Goal: Information Seeking & Learning: Learn about a topic

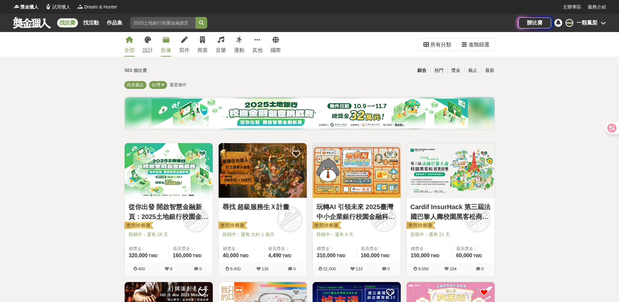
click at [167, 47] on div "影像" at bounding box center [166, 50] width 10 height 8
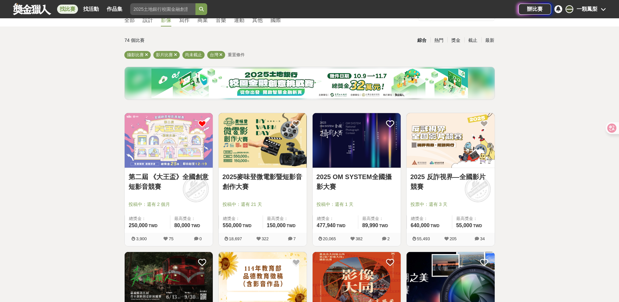
scroll to position [33, 0]
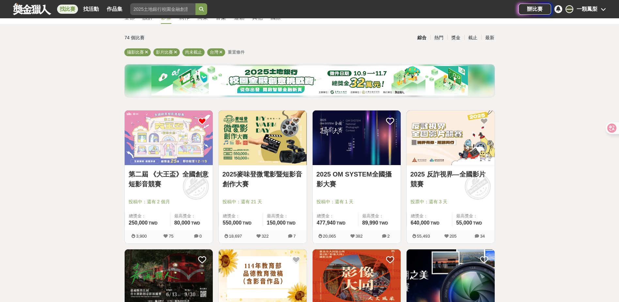
click at [186, 157] on img at bounding box center [169, 137] width 88 height 55
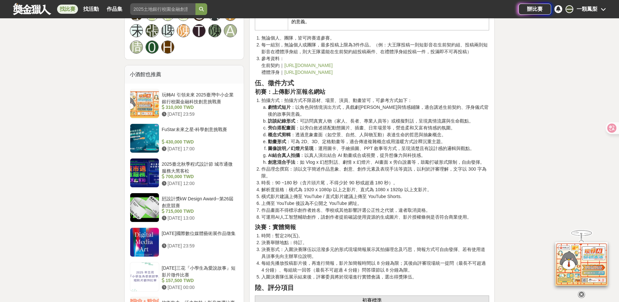
scroll to position [751, 0]
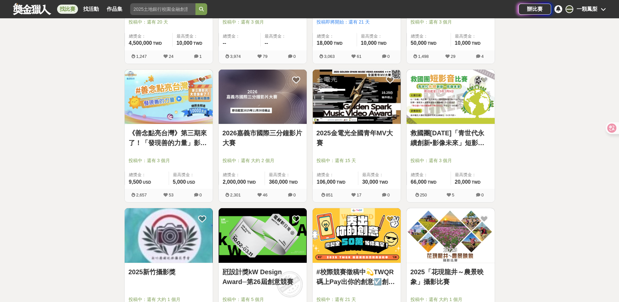
scroll to position [620, 0]
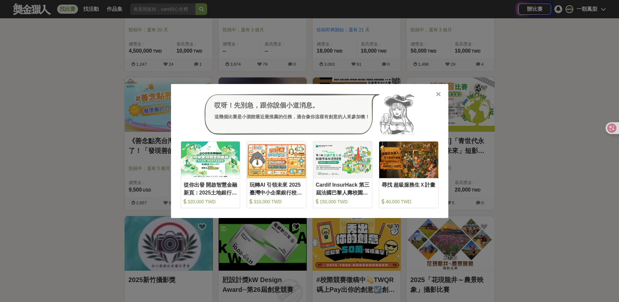
click at [563, 174] on div "哎呀！先別急，跟你說個小道消息。 這幾個比賽是小酒館最近最推薦的任務，適合像你這樣有創意的人來參加噢！ 收藏 從你出發 開啟智慧金融新頁：2025土地銀行校園…" at bounding box center [309, 151] width 619 height 302
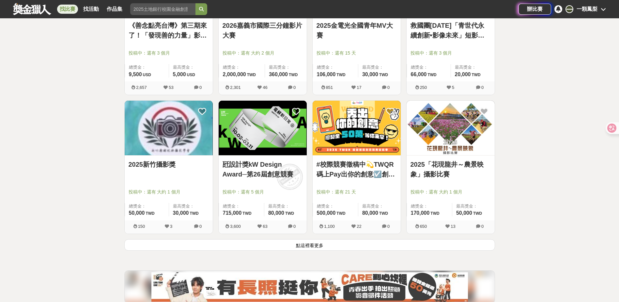
scroll to position [751, 0]
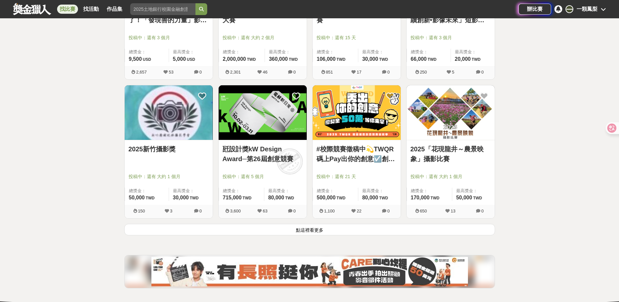
click at [428, 232] on button "點這裡看更多" at bounding box center [309, 229] width 371 height 11
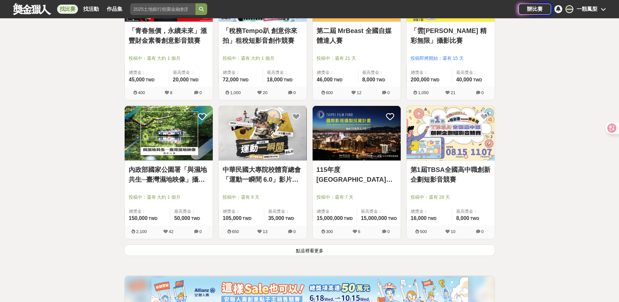
scroll to position [1567, 0]
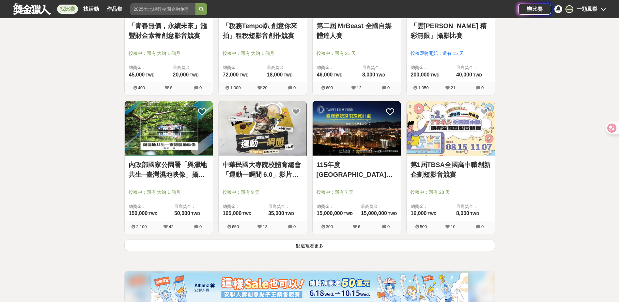
click at [433, 247] on button "點這裡看更多" at bounding box center [309, 244] width 371 height 11
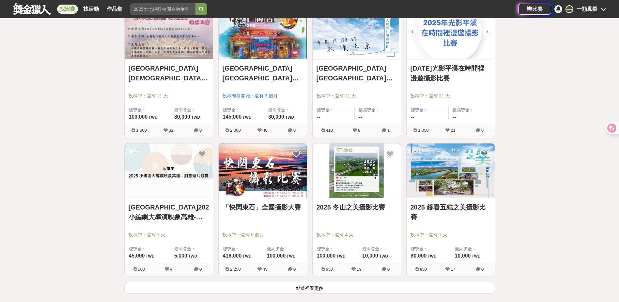
scroll to position [2384, 0]
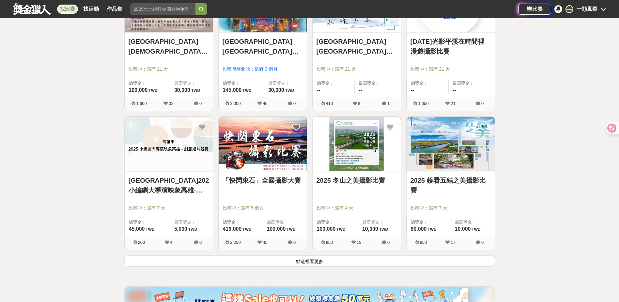
click at [442, 258] on button "點這裡看更多" at bounding box center [309, 260] width 371 height 11
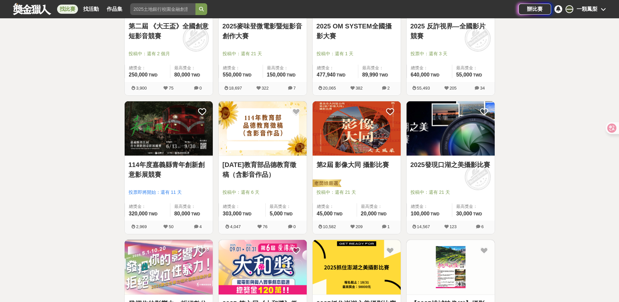
scroll to position [196, 0]
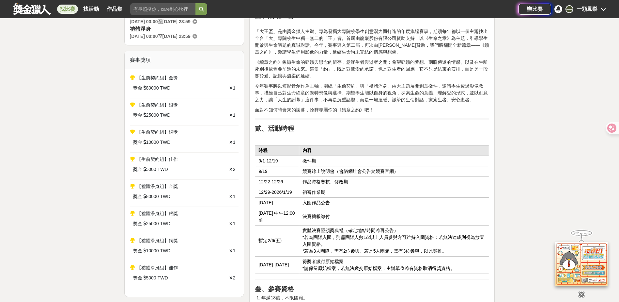
scroll to position [163, 0]
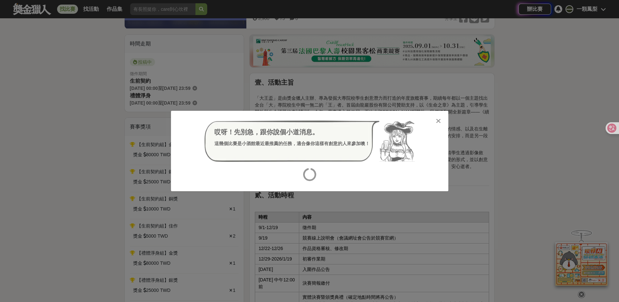
click at [439, 120] on icon at bounding box center [438, 121] width 5 height 7
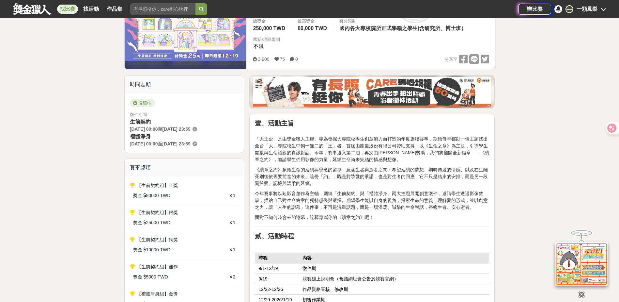
scroll to position [0, 0]
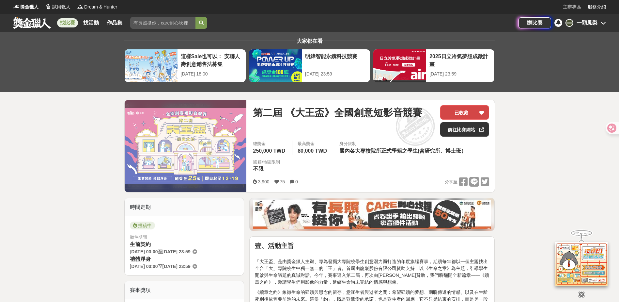
click at [448, 107] on button "已收藏" at bounding box center [465, 112] width 49 height 14
click at [469, 113] on button "收藏" at bounding box center [465, 112] width 49 height 14
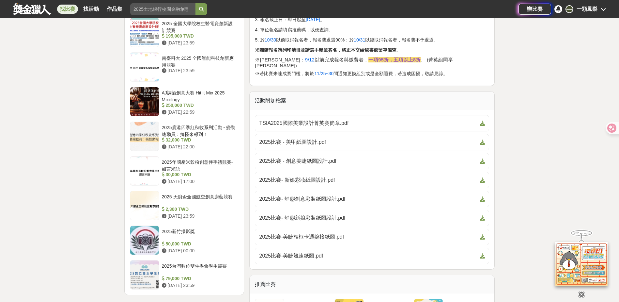
scroll to position [914, 0]
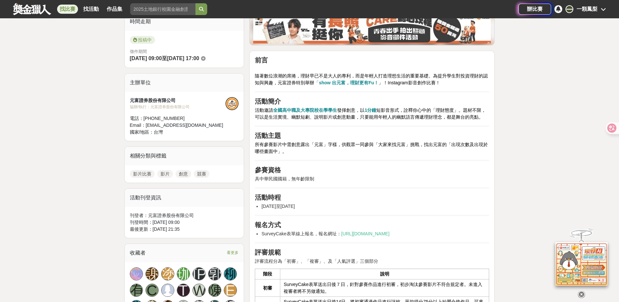
scroll to position [163, 0]
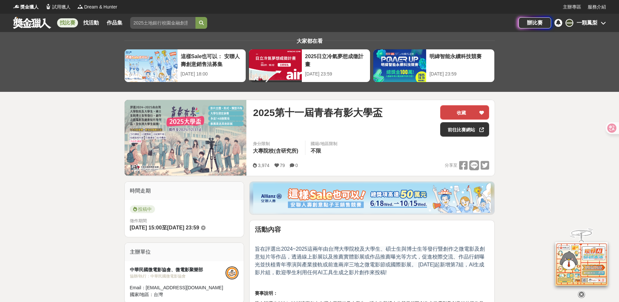
click at [455, 111] on button "收藏" at bounding box center [465, 112] width 49 height 14
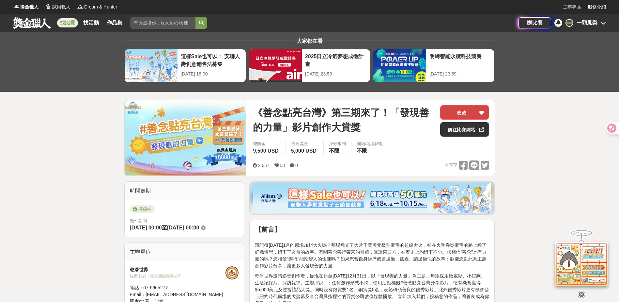
click at [465, 112] on button "收藏" at bounding box center [465, 112] width 49 height 14
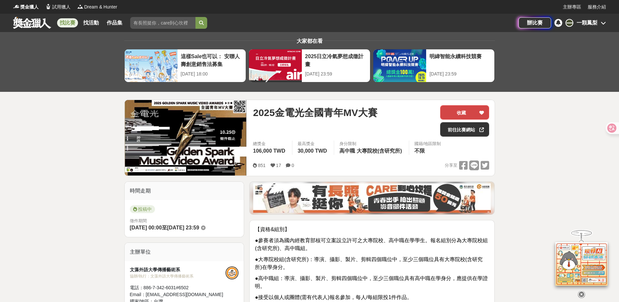
click at [451, 112] on button "收藏" at bounding box center [465, 112] width 49 height 14
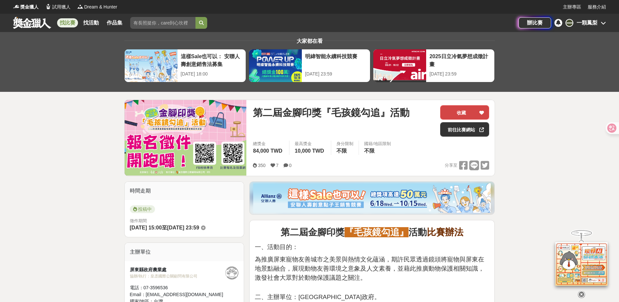
click at [474, 112] on button "收藏" at bounding box center [465, 112] width 49 height 14
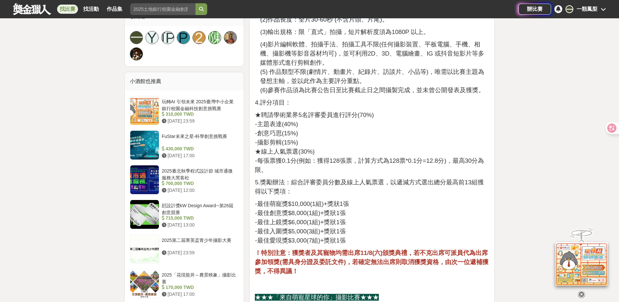
scroll to position [457, 0]
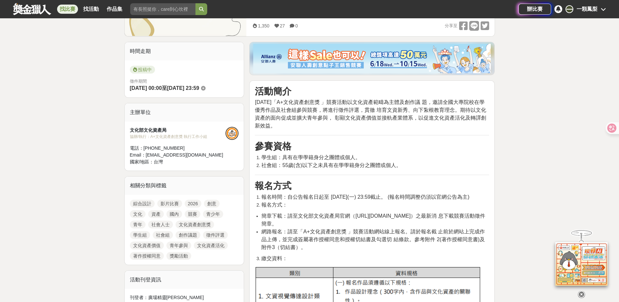
scroll to position [149, 0]
